Goal: Task Accomplishment & Management: Complete application form

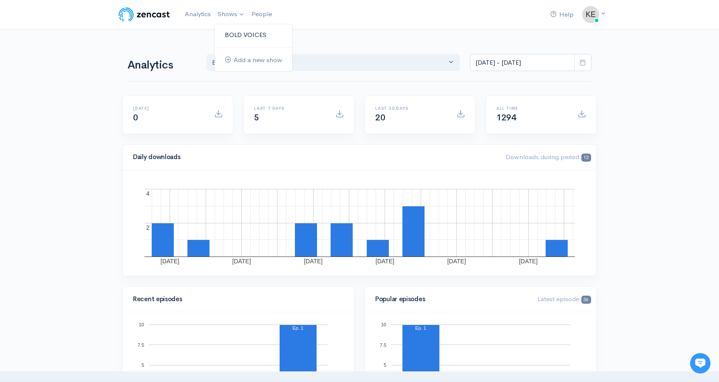
click at [243, 32] on link "BOLD VOICES" at bounding box center [254, 35] width 78 height 15
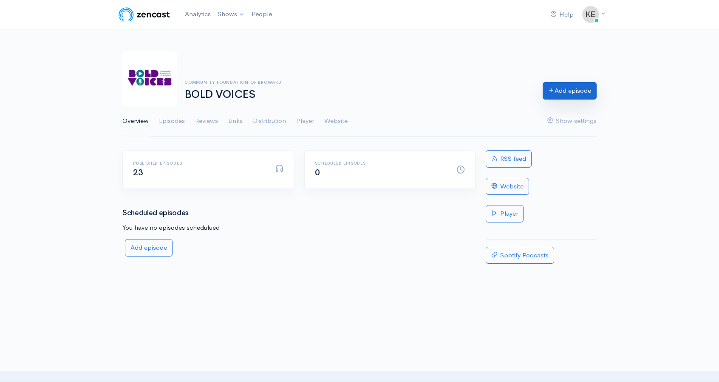
click at [572, 90] on link "Add episode" at bounding box center [570, 90] width 54 height 17
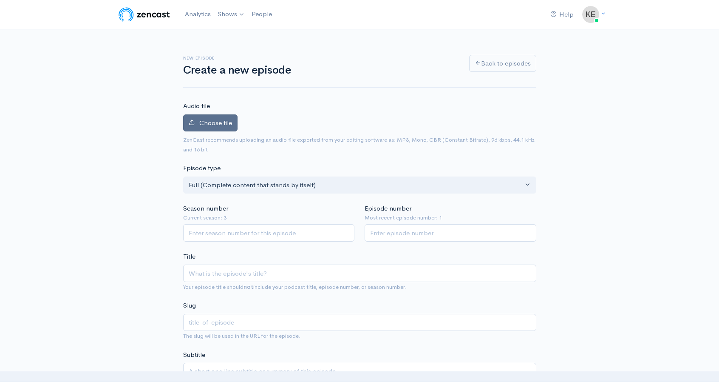
click at [213, 116] on label "Choose file" at bounding box center [210, 122] width 54 height 17
click at [0, 0] on input "Choose file" at bounding box center [0, 0] width 0 height 0
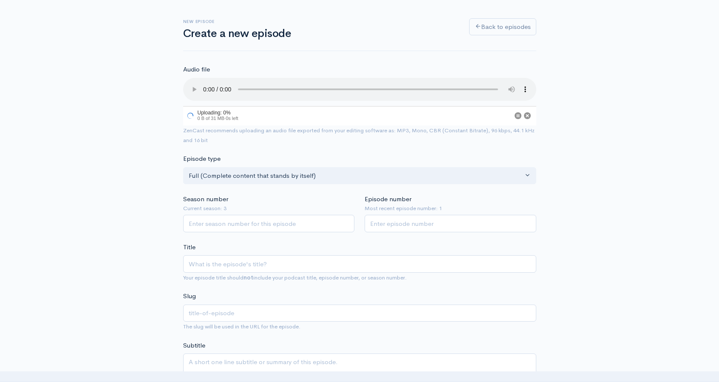
scroll to position [85, 0]
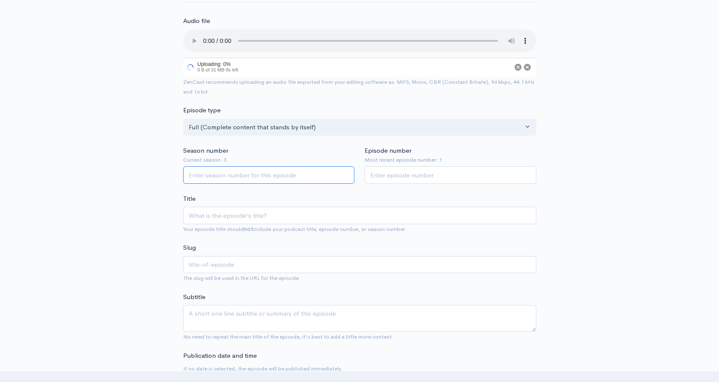
click at [219, 175] on input "Season number" at bounding box center [269, 174] width 172 height 17
type input "3"
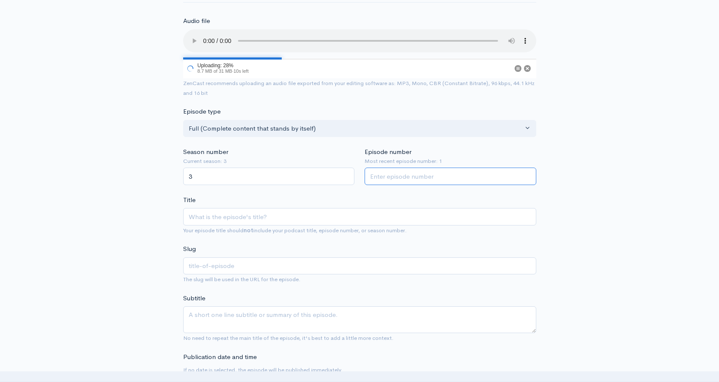
click at [430, 176] on input "Episode number" at bounding box center [451, 175] width 172 height 17
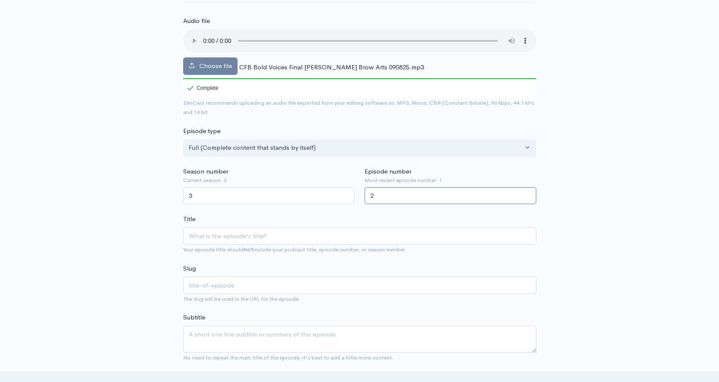
type input "2"
click at [227, 233] on input "Title" at bounding box center [359, 235] width 353 height 17
click at [244, 236] on input "Title" at bounding box center [359, 235] width 353 height 17
paste input "Beyond Beaches: How Arts Shape Broward’s Identity"
type input "Beyond Beaches: How Arts Shape Broward’s Identity"
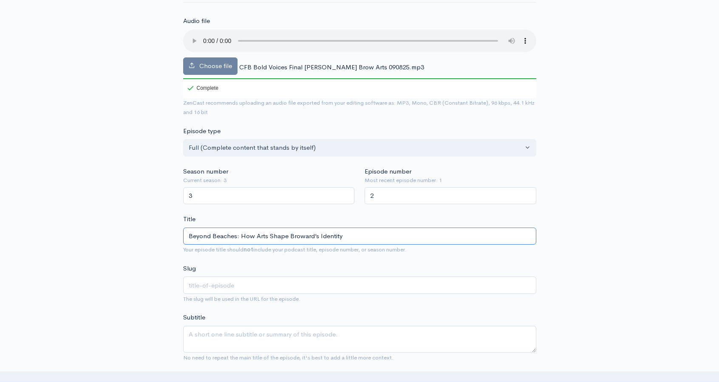
type input "beyond-beaches-how-arts-shape-browards-identity"
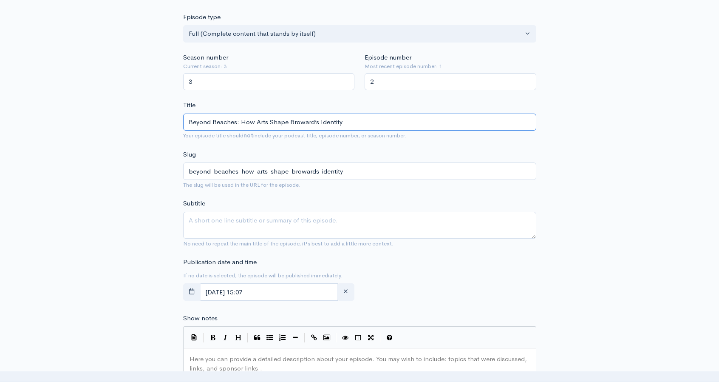
scroll to position [213, 0]
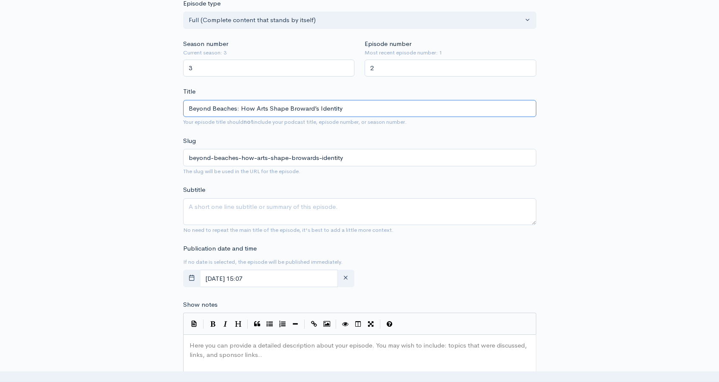
type input "Beyond Beaches: How Arts Shape Broward’s Identity"
click at [258, 206] on textarea "Subtitle" at bounding box center [359, 211] width 353 height 27
paste textarea "how arts and culture are shaping Broward’s identity, uniting communities, and m…"
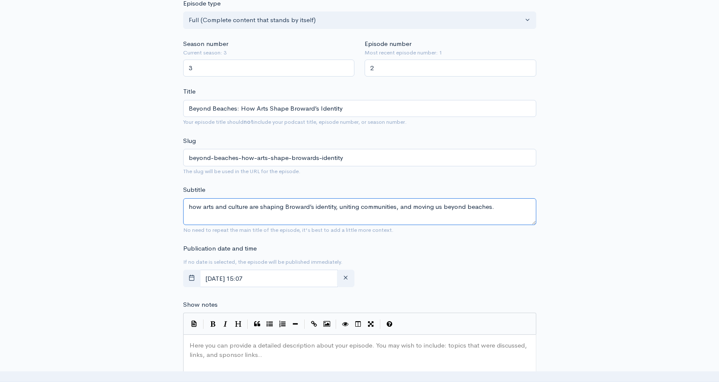
click at [192, 207] on textarea "how arts and culture are shaping Broward’s identity, uniting communities, and m…" at bounding box center [359, 211] width 353 height 27
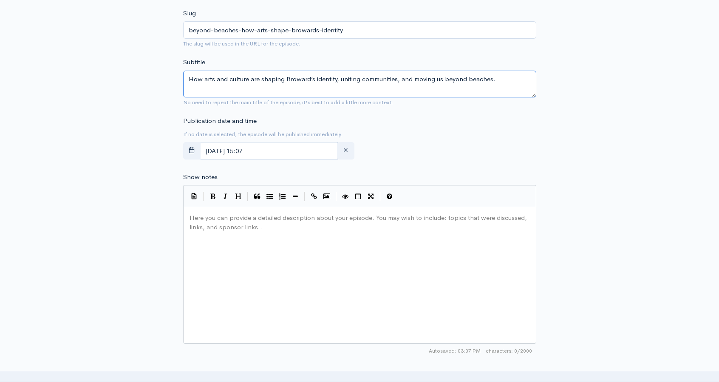
scroll to position [383, 0]
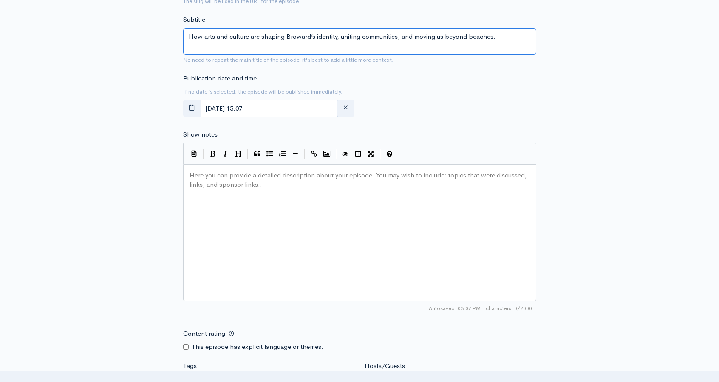
type textarea "How arts and culture are shaping Broward’s identity, uniting communities, and m…"
click at [430, 76] on div "Publication date and time If no date is selected, the episode will be published…" at bounding box center [359, 97] width 363 height 47
click at [242, 170] on pre "Here you can provide a detailed description about your episode. You may wish to…" at bounding box center [363, 170] width 350 height 0
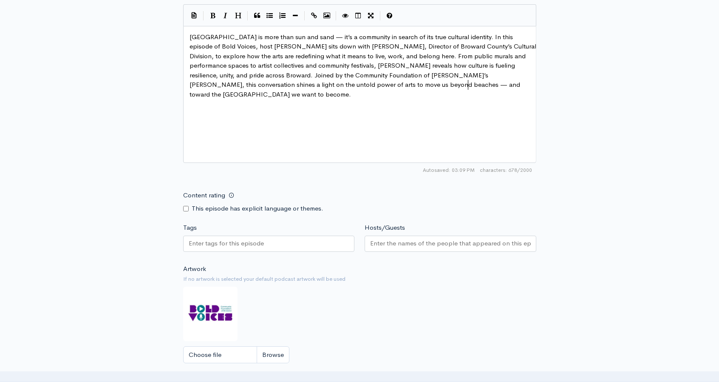
scroll to position [553, 0]
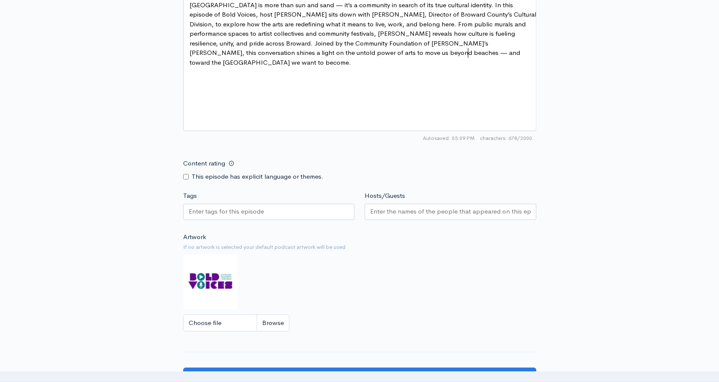
click at [209, 210] on input "Tags" at bounding box center [227, 212] width 77 height 10
type input "[PERSON_NAME]"
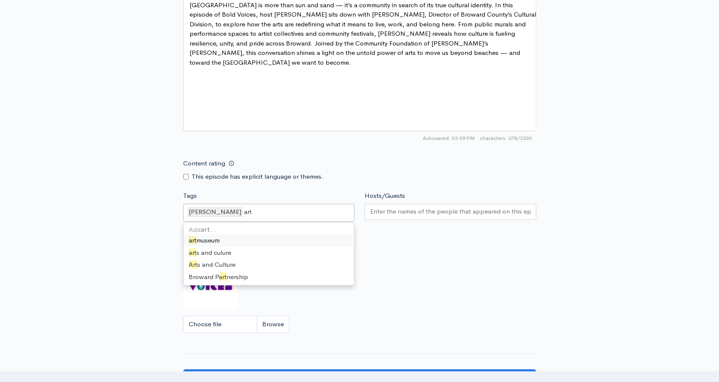
type input "arts"
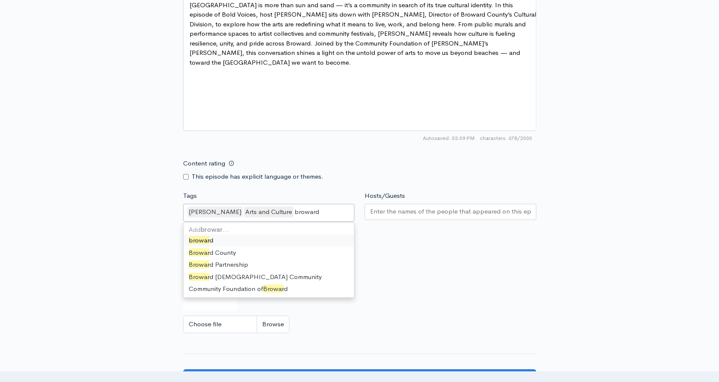
type input "broward"
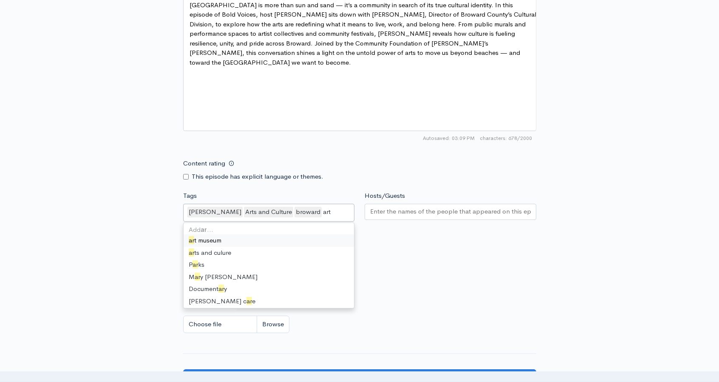
type input "arts"
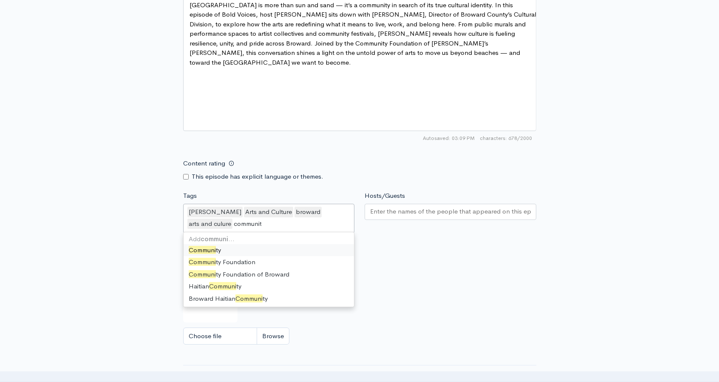
type input "community"
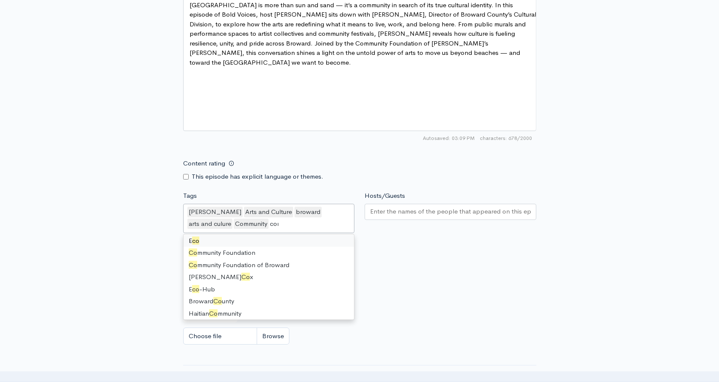
scroll to position [0, 0]
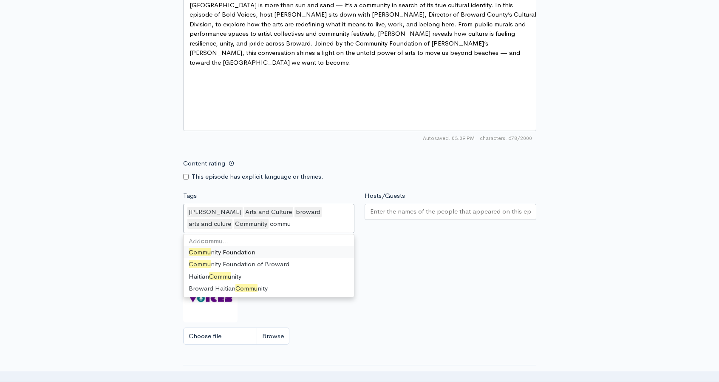
type input "commun"
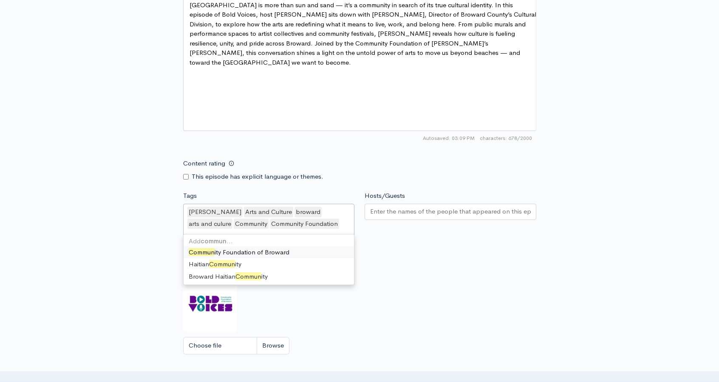
type input "communi"
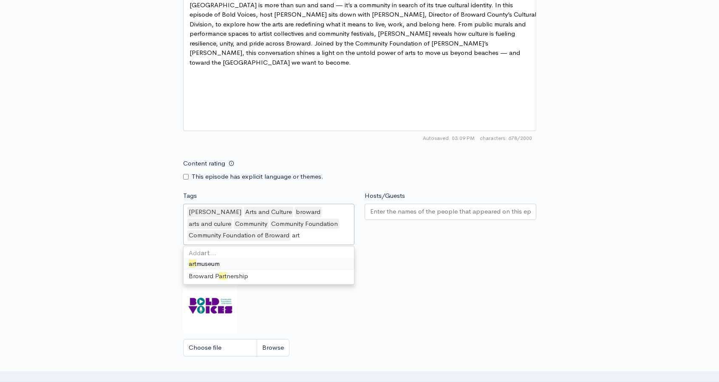
type input "arts"
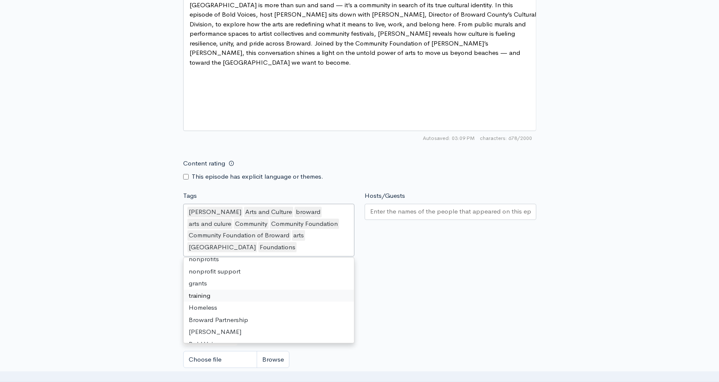
scroll to position [231, 0]
drag, startPoint x: 220, startPoint y: 317, endPoint x: 236, endPoint y: 312, distance: 16.5
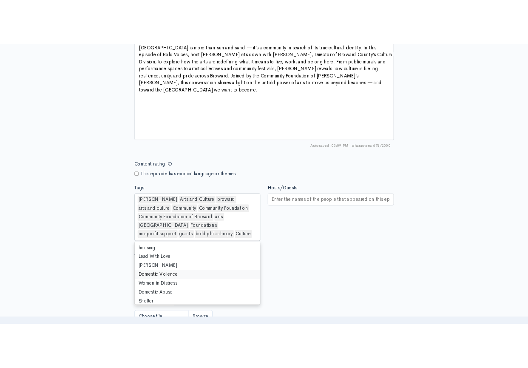
scroll to position [816, 0]
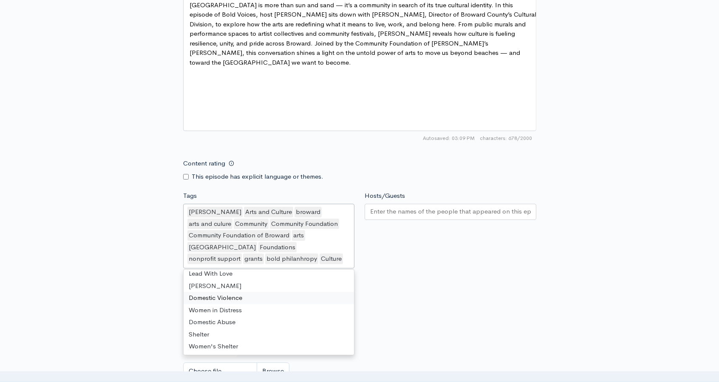
click at [451, 251] on div "Hosts/Guests" at bounding box center [451, 231] width 182 height 80
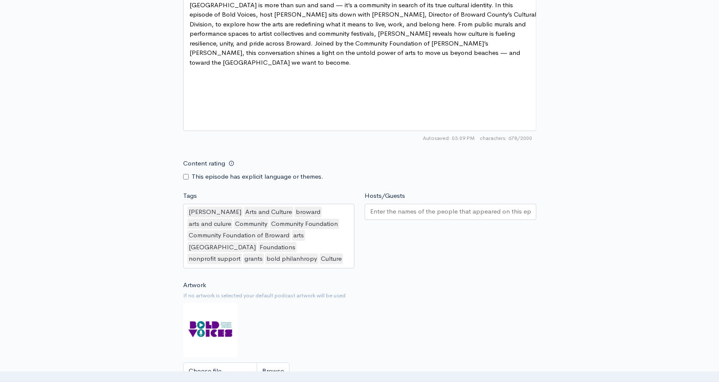
click at [411, 210] on input "Hosts/Guests" at bounding box center [450, 212] width 161 height 10
type input "[PERSON_NAME]"
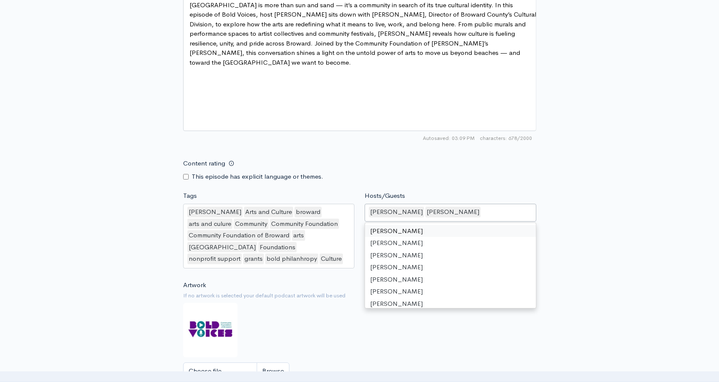
click at [452, 208] on div "[PERSON_NAME] [PERSON_NAME]" at bounding box center [451, 213] width 172 height 18
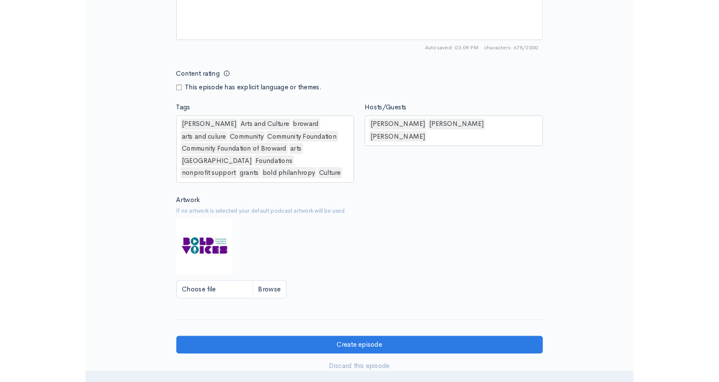
scroll to position [680, 0]
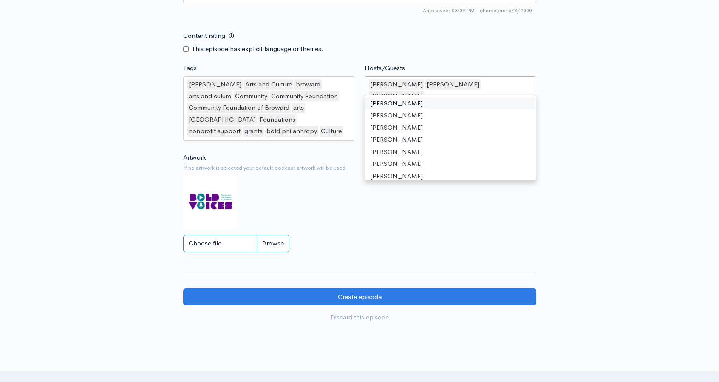
click at [274, 244] on input "Choose file" at bounding box center [236, 243] width 106 height 17
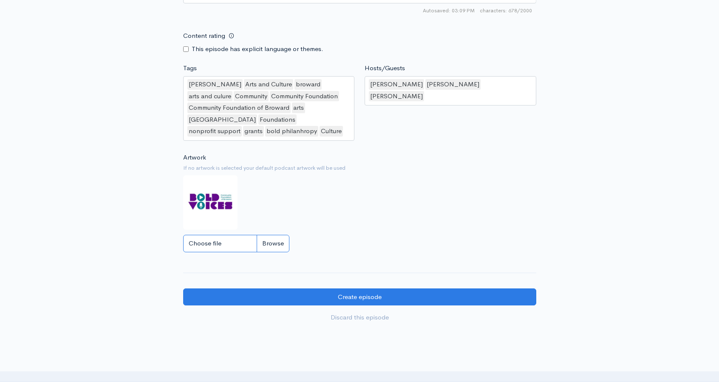
type input "C:\fakepath\Guest Spotlight.png"
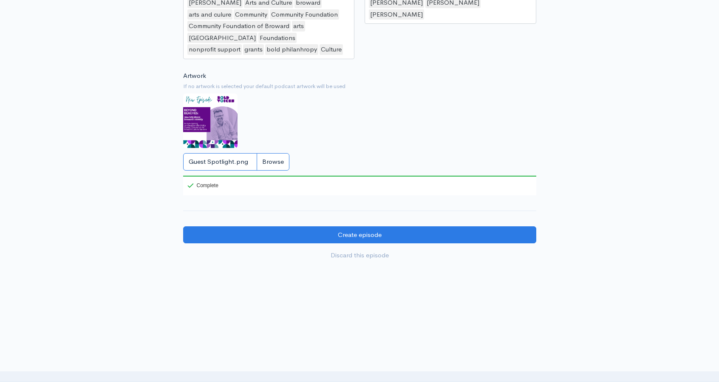
scroll to position [763, 0]
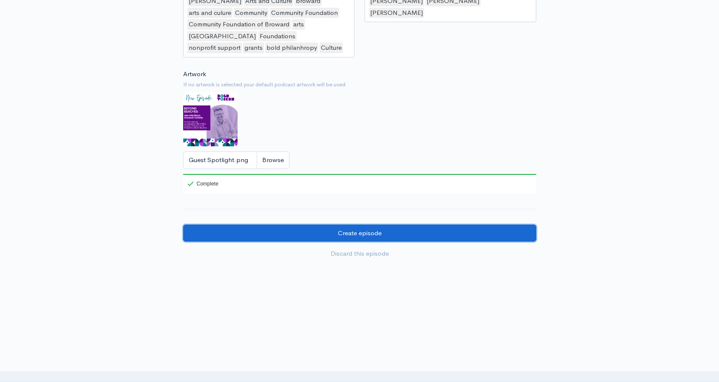
drag, startPoint x: 437, startPoint y: 231, endPoint x: 456, endPoint y: 227, distance: 19.7
click at [437, 231] on input "Create episode" at bounding box center [359, 232] width 353 height 17
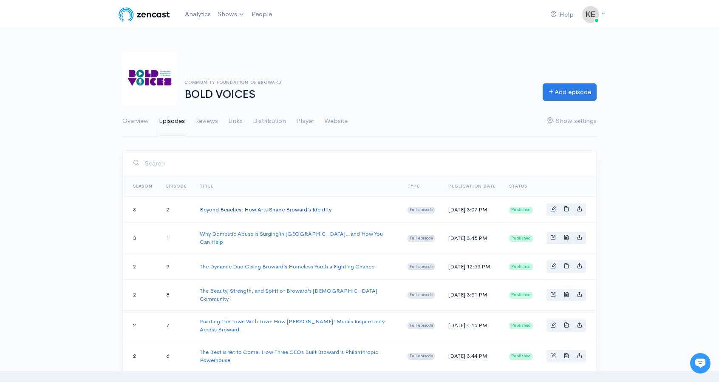
click at [233, 209] on link "Beyond Beaches: How Arts Shape Broward’s Identity" at bounding box center [266, 209] width 132 height 7
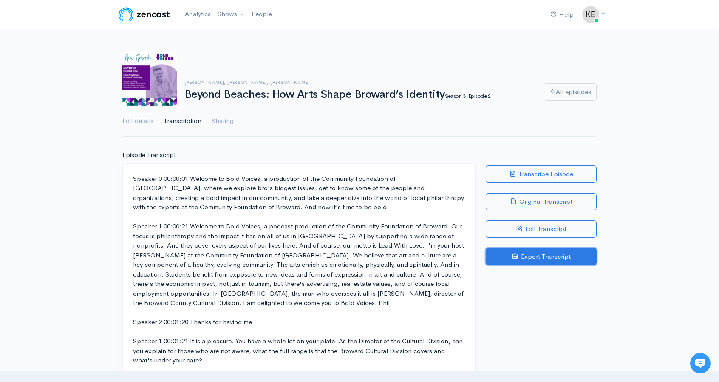
click at [538, 257] on link "Export Transcript" at bounding box center [541, 256] width 111 height 17
click at [540, 260] on link "Export Transcript" at bounding box center [541, 256] width 111 height 17
